Goal: Check status: Check status

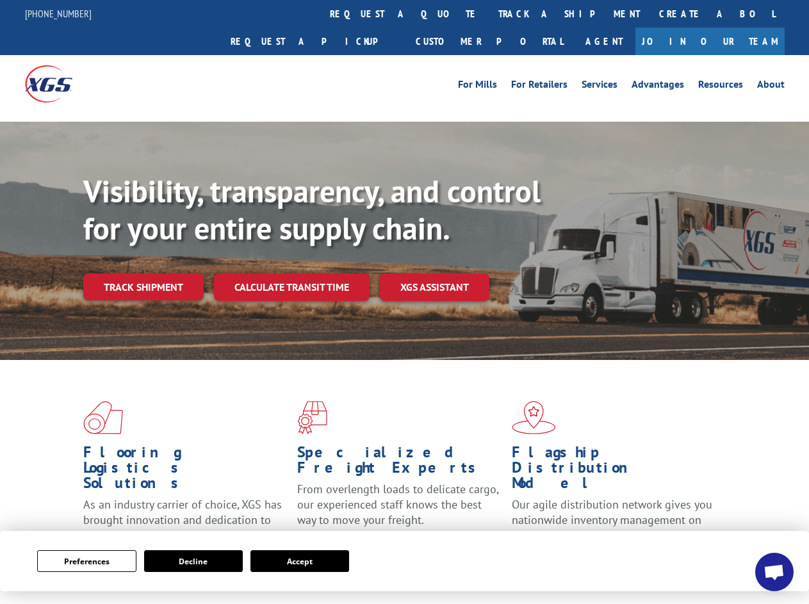
click at [404, 302] on div "Visibility, transparency, and control for your entire supply chain. Track shipm…" at bounding box center [446, 262] width 726 height 179
click at [86, 561] on button "Preferences" at bounding box center [86, 561] width 99 height 22
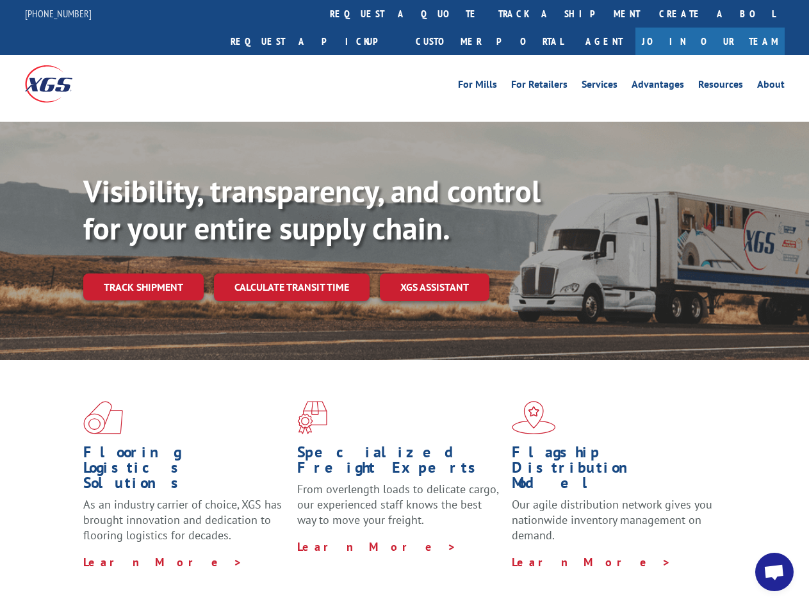
click at [193, 561] on div "Flooring Logistics Solutions As an industry carrier of choice, XGS has brought …" at bounding box center [404, 489] width 809 height 258
click at [300, 561] on div "Flooring Logistics Solutions As an industry carrier of choice, XGS has brought …" at bounding box center [404, 489] width 809 height 258
click at [404, 302] on div "Visibility, transparency, and control for your entire supply chain. Track shipm…" at bounding box center [446, 262] width 726 height 179
click at [489, 13] on link "track a shipment" at bounding box center [569, 14] width 161 height 28
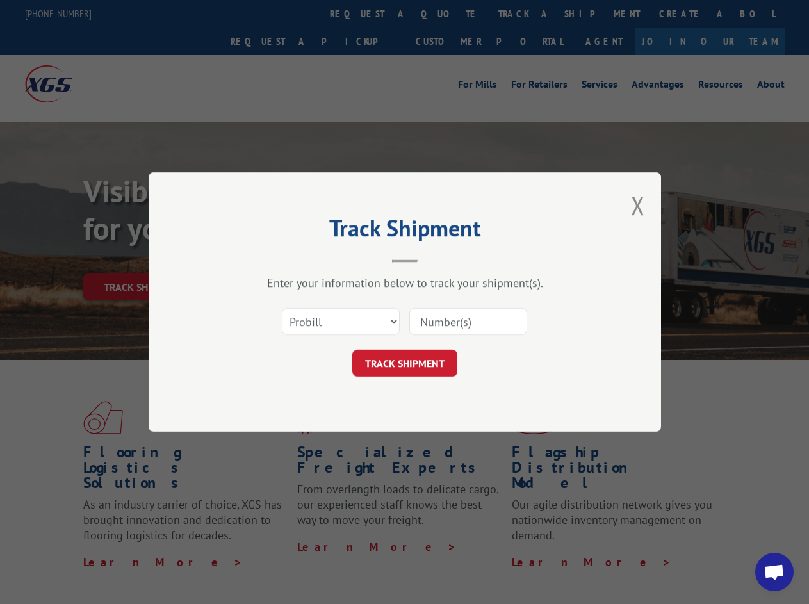
click at [447, 13] on div "Track Shipment Enter your information below to track your shipment(s). Select c…" at bounding box center [404, 302] width 809 height 604
click at [527, 13] on div "Track Shipment Enter your information below to track your shipment(s). Select c…" at bounding box center [404, 302] width 809 height 604
click at [143, 259] on div "Track Shipment Enter your information below to track your shipment(s). Select c…" at bounding box center [404, 302] width 809 height 604
click at [291, 259] on header "Track Shipment" at bounding box center [405, 241] width 384 height 44
